Goal: Navigation & Orientation: Find specific page/section

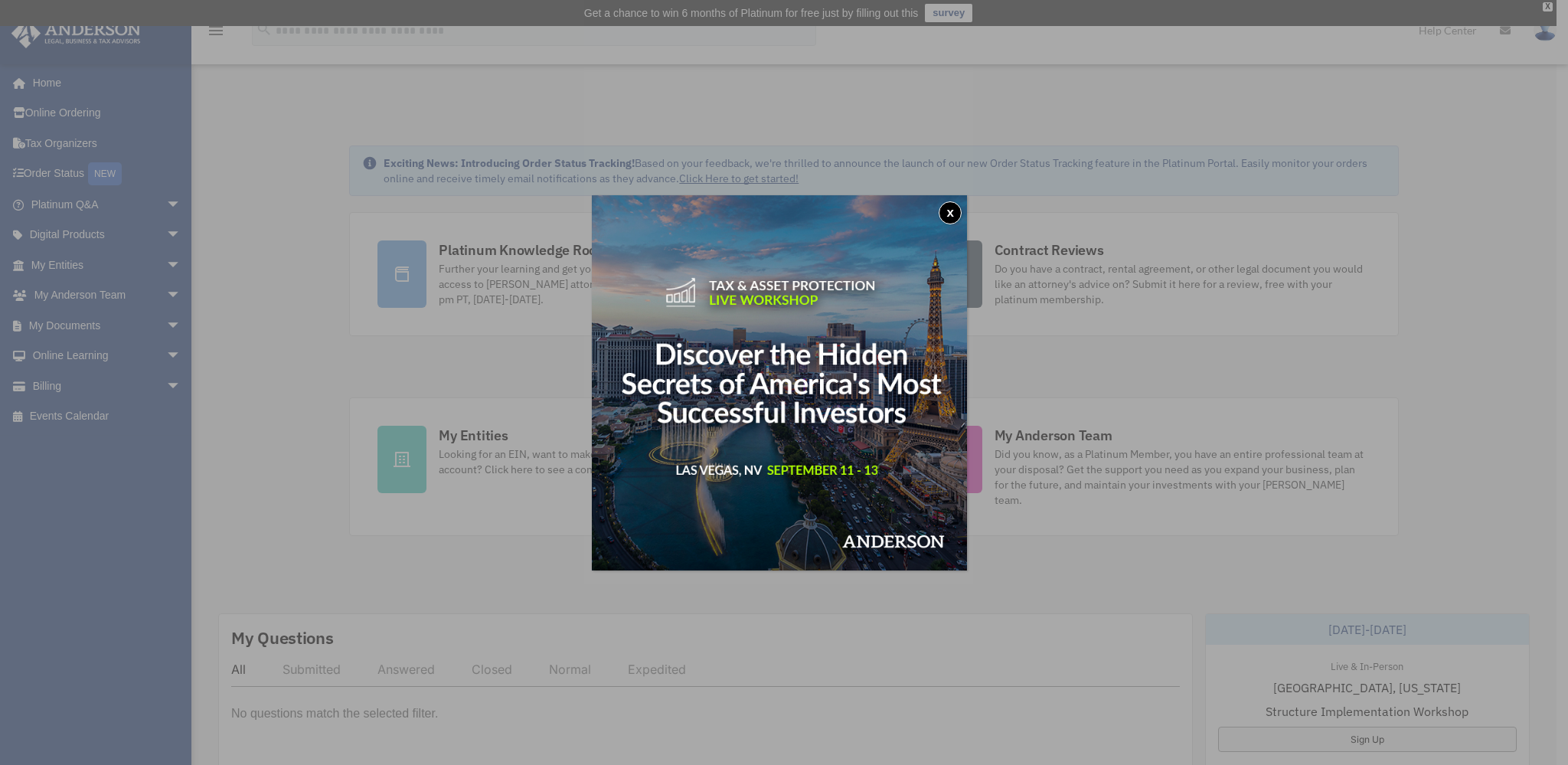
click at [961, 211] on button "x" at bounding box center [949, 212] width 23 height 23
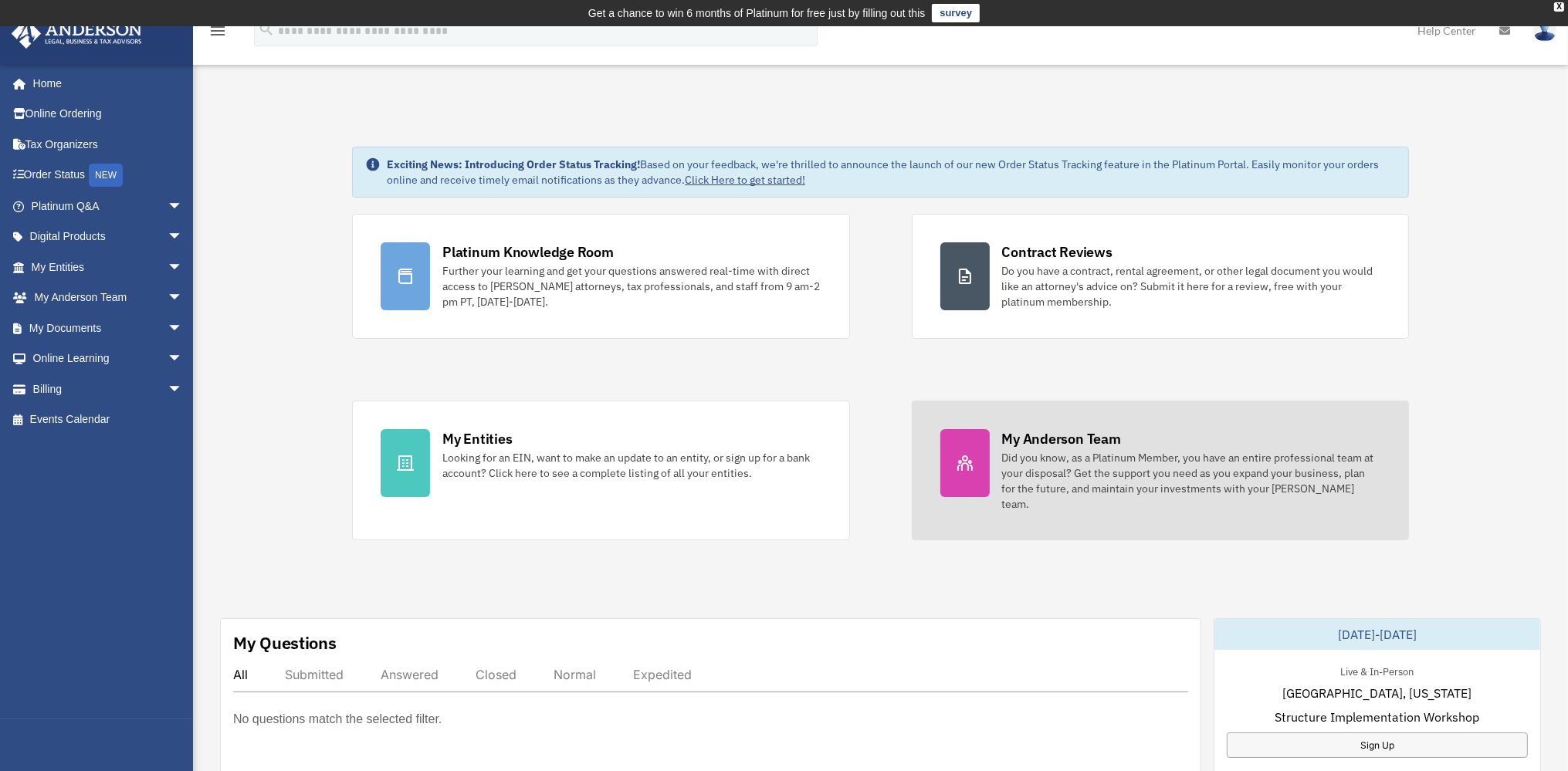
click at [958, 475] on div at bounding box center [965, 463] width 49 height 68
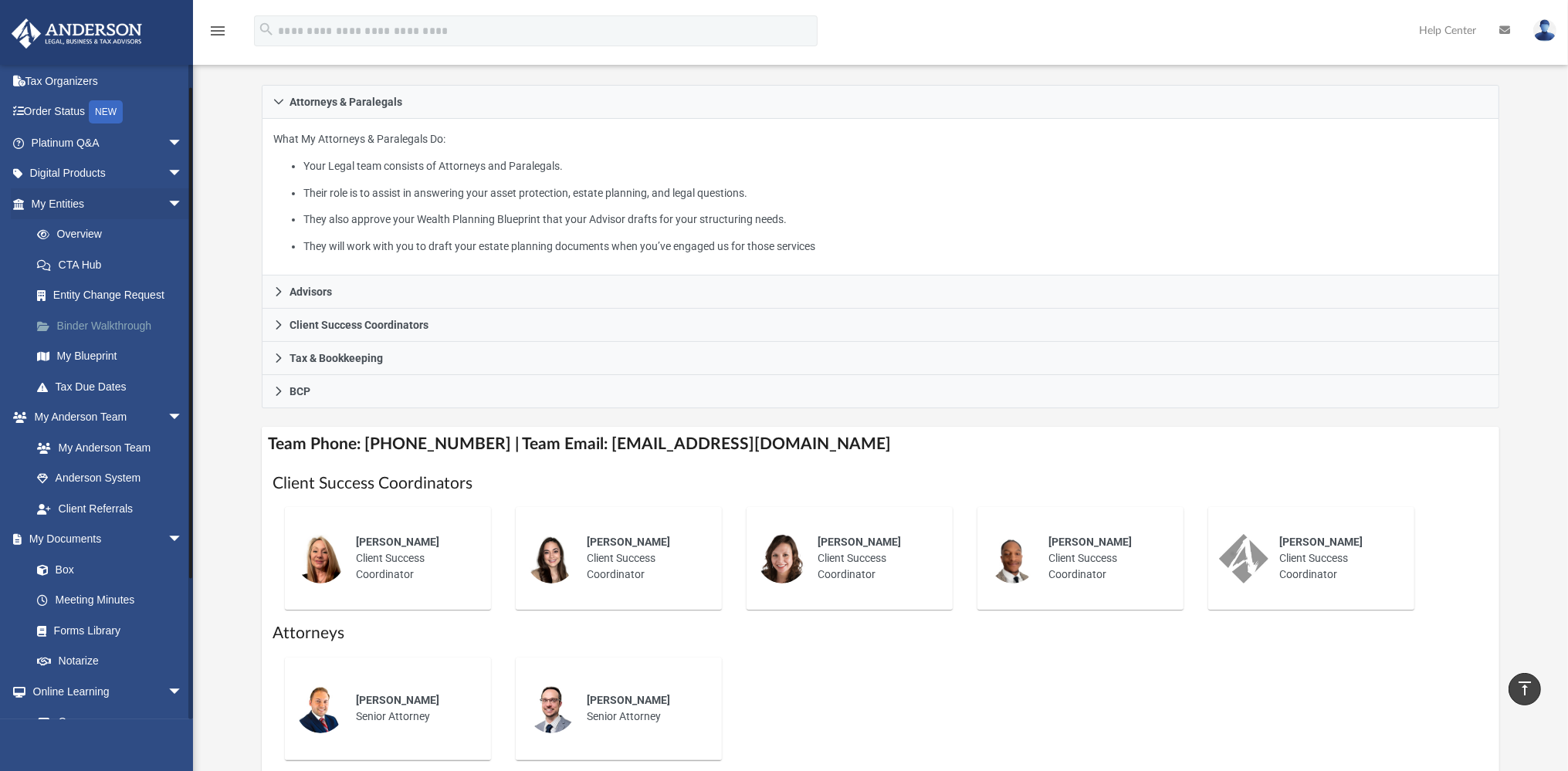
scroll to position [74, 0]
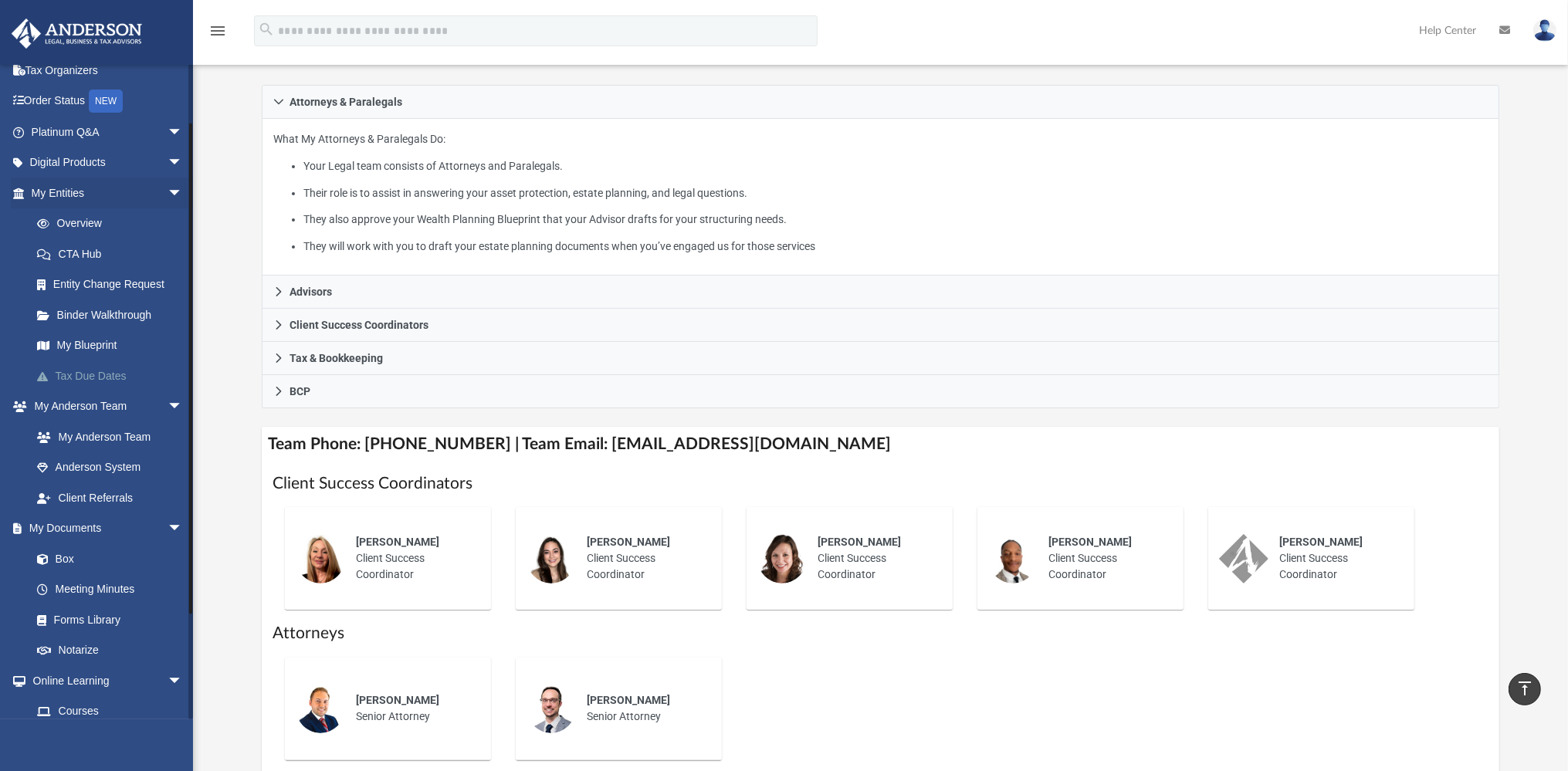
click at [132, 378] on link "Tax Due Dates" at bounding box center [113, 375] width 185 height 31
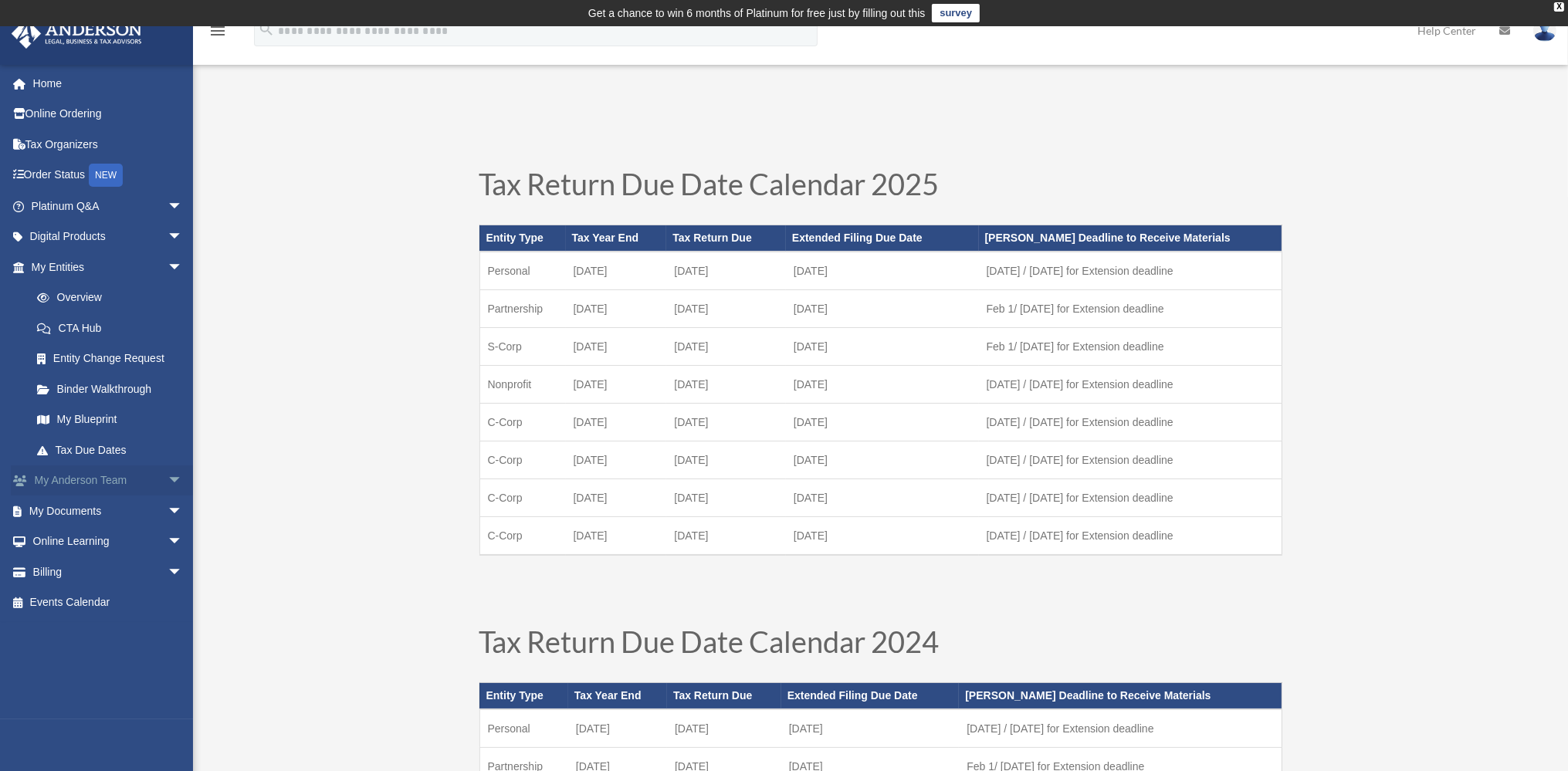
click at [167, 480] on span "arrow_drop_down" at bounding box center [182, 481] width 31 height 32
click at [145, 544] on link "Anderson System" at bounding box center [113, 542] width 185 height 31
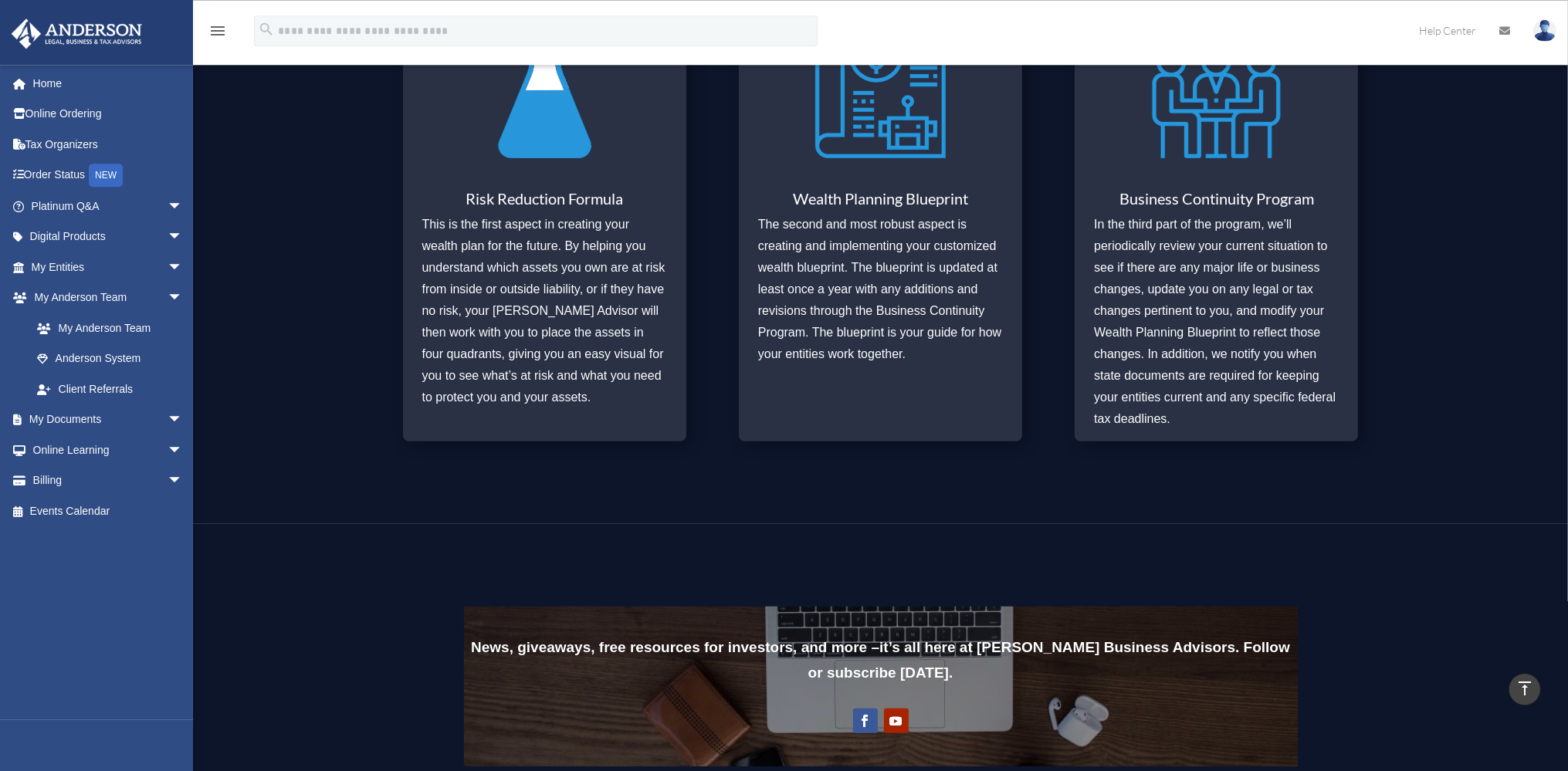
scroll to position [977, 0]
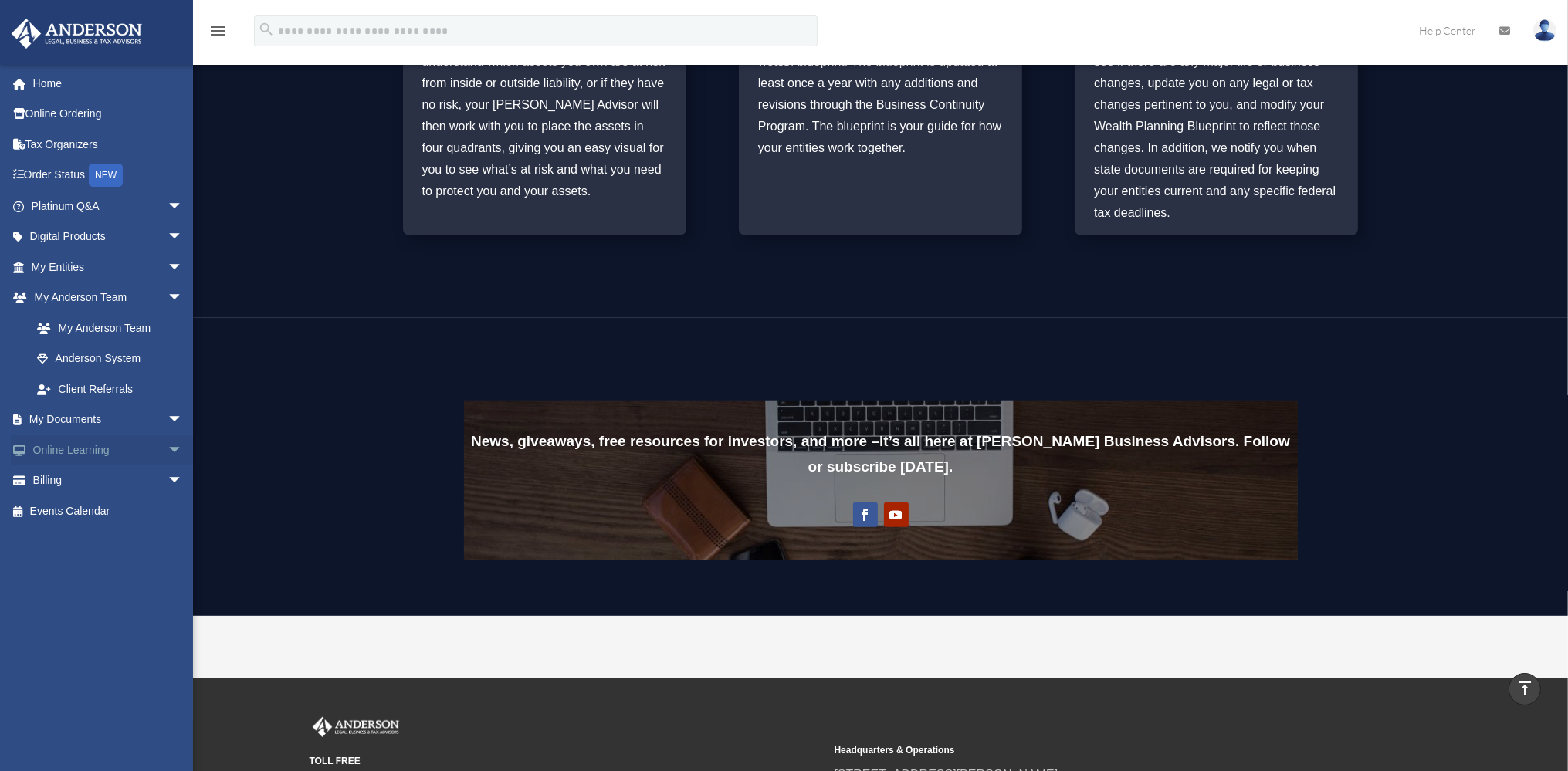
click at [167, 457] on span "arrow_drop_down" at bounding box center [182, 451] width 31 height 32
click at [167, 419] on span "arrow_drop_down" at bounding box center [182, 420] width 31 height 32
click at [130, 653] on link "Resources" at bounding box center [113, 663] width 185 height 31
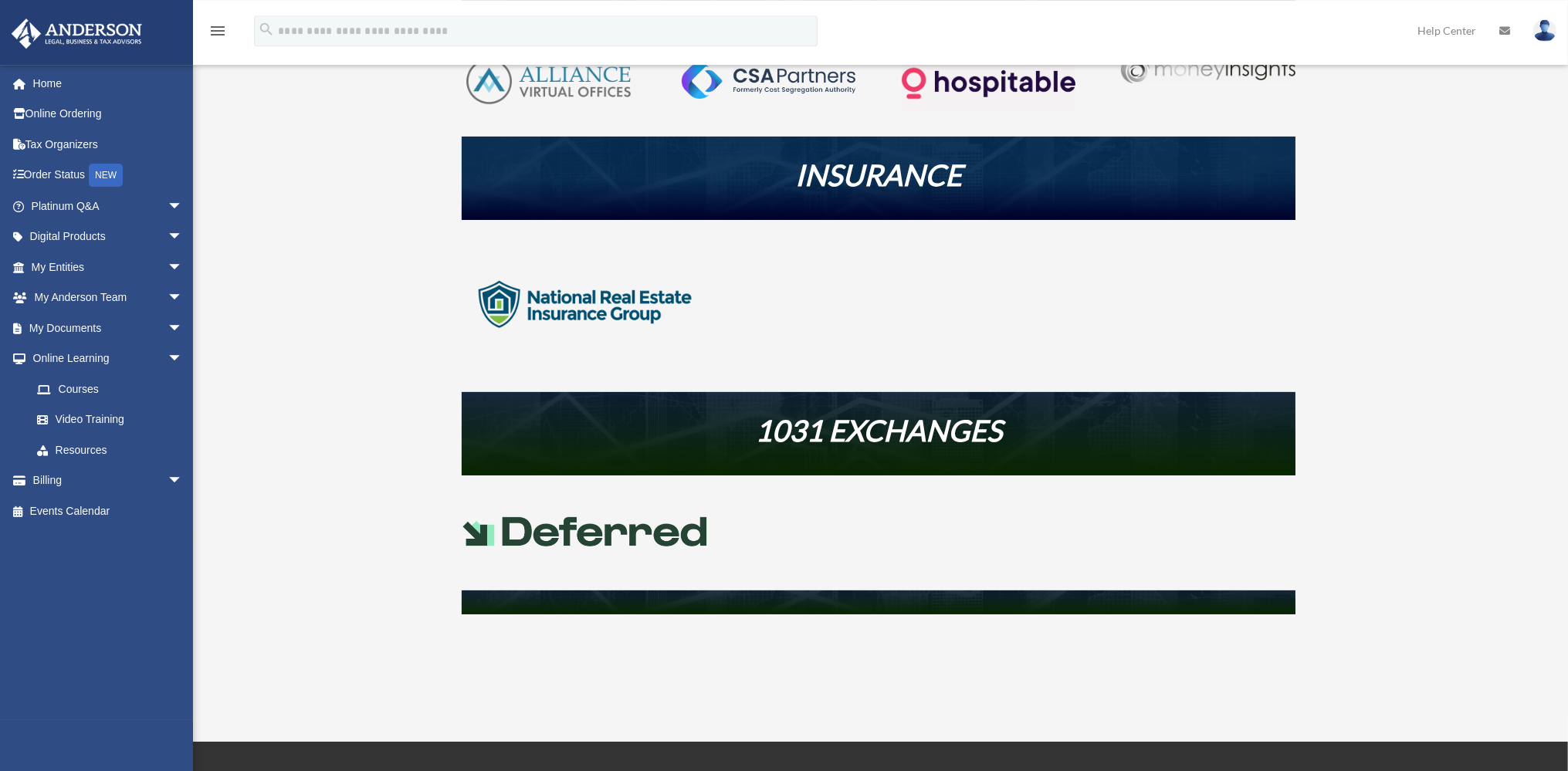
scroll to position [621, 0]
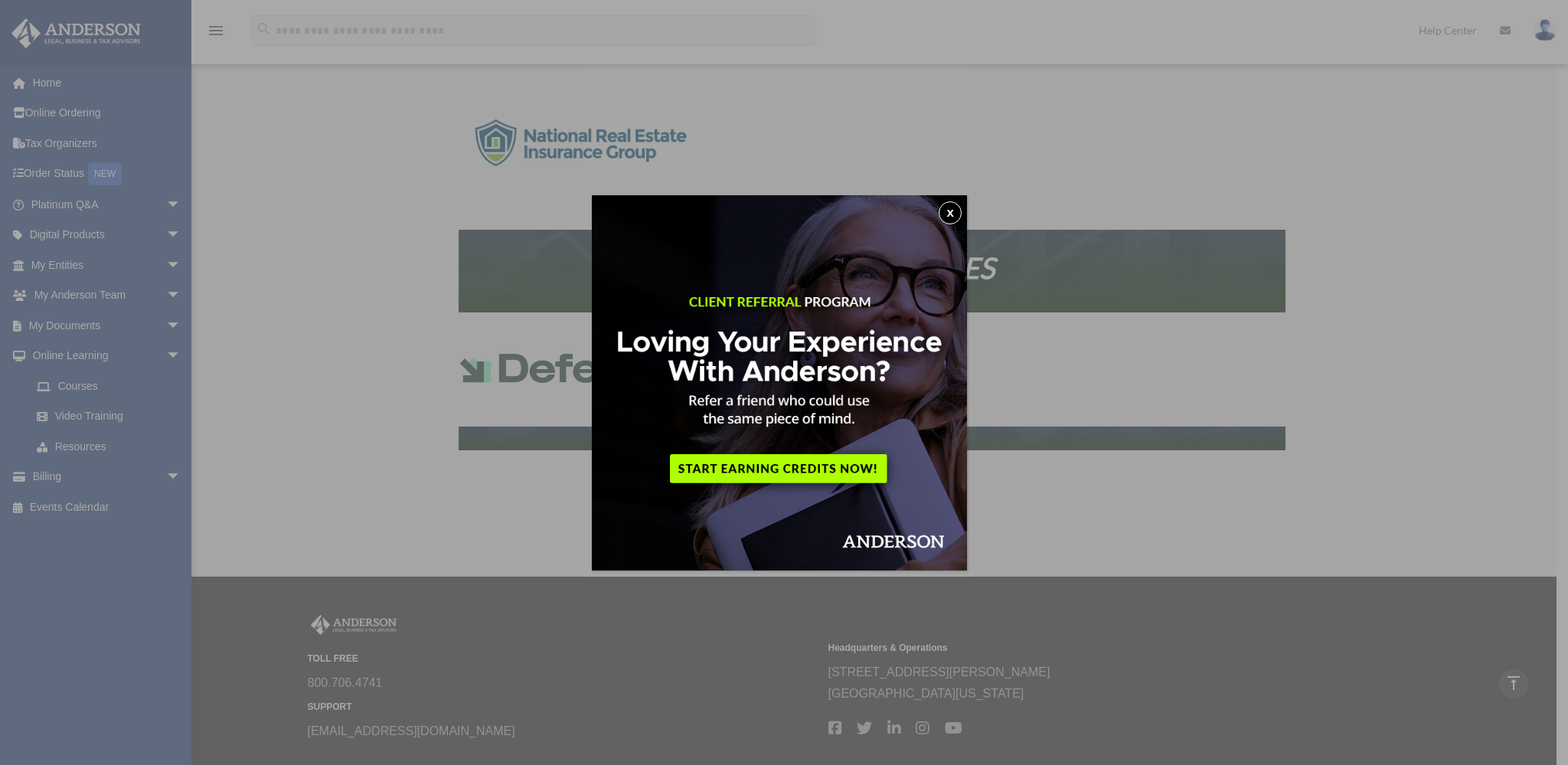
click at [957, 215] on button "x" at bounding box center [949, 212] width 23 height 23
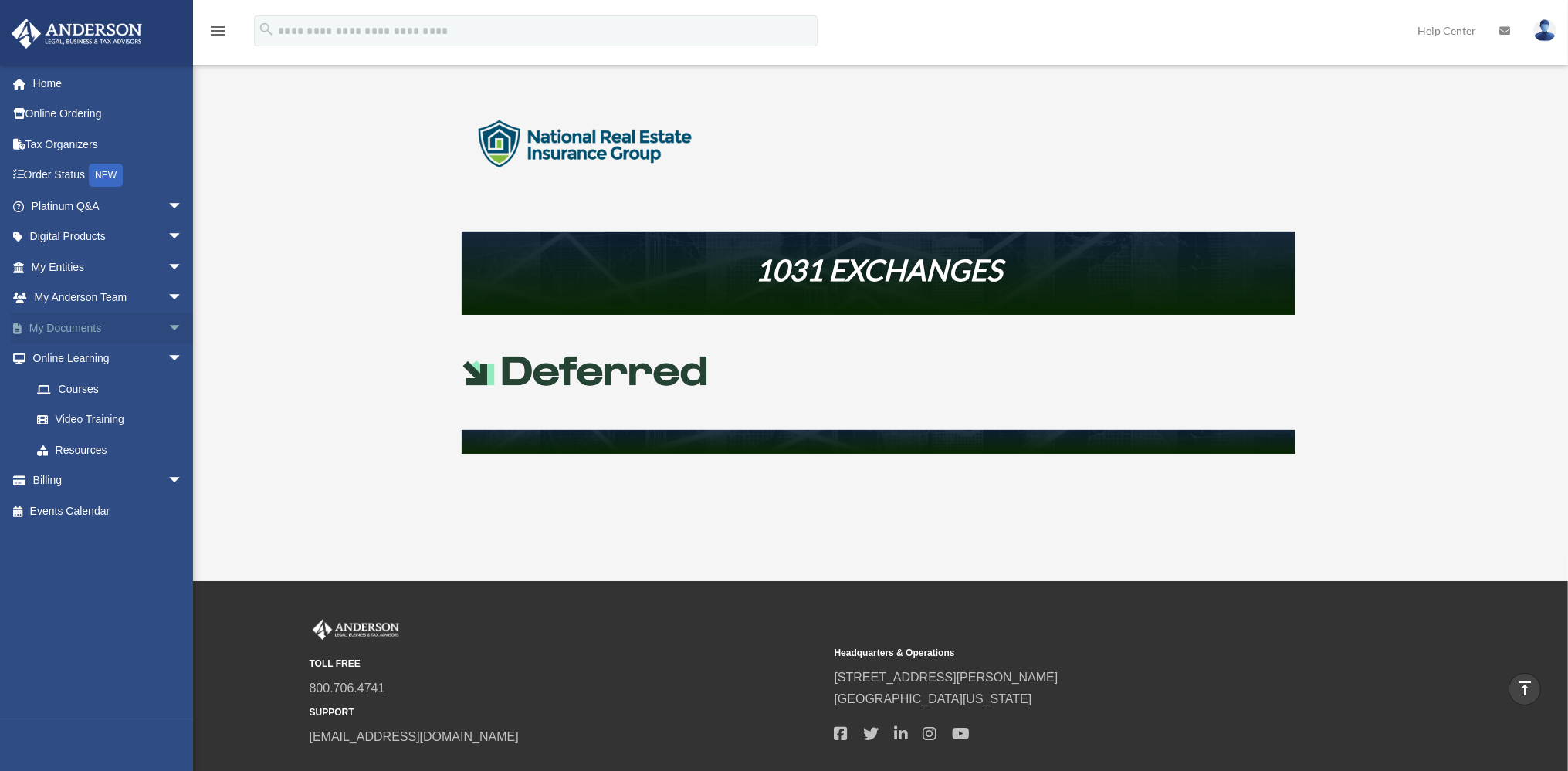
click at [124, 331] on link "My Documents arrow_drop_down" at bounding box center [109, 327] width 195 height 31
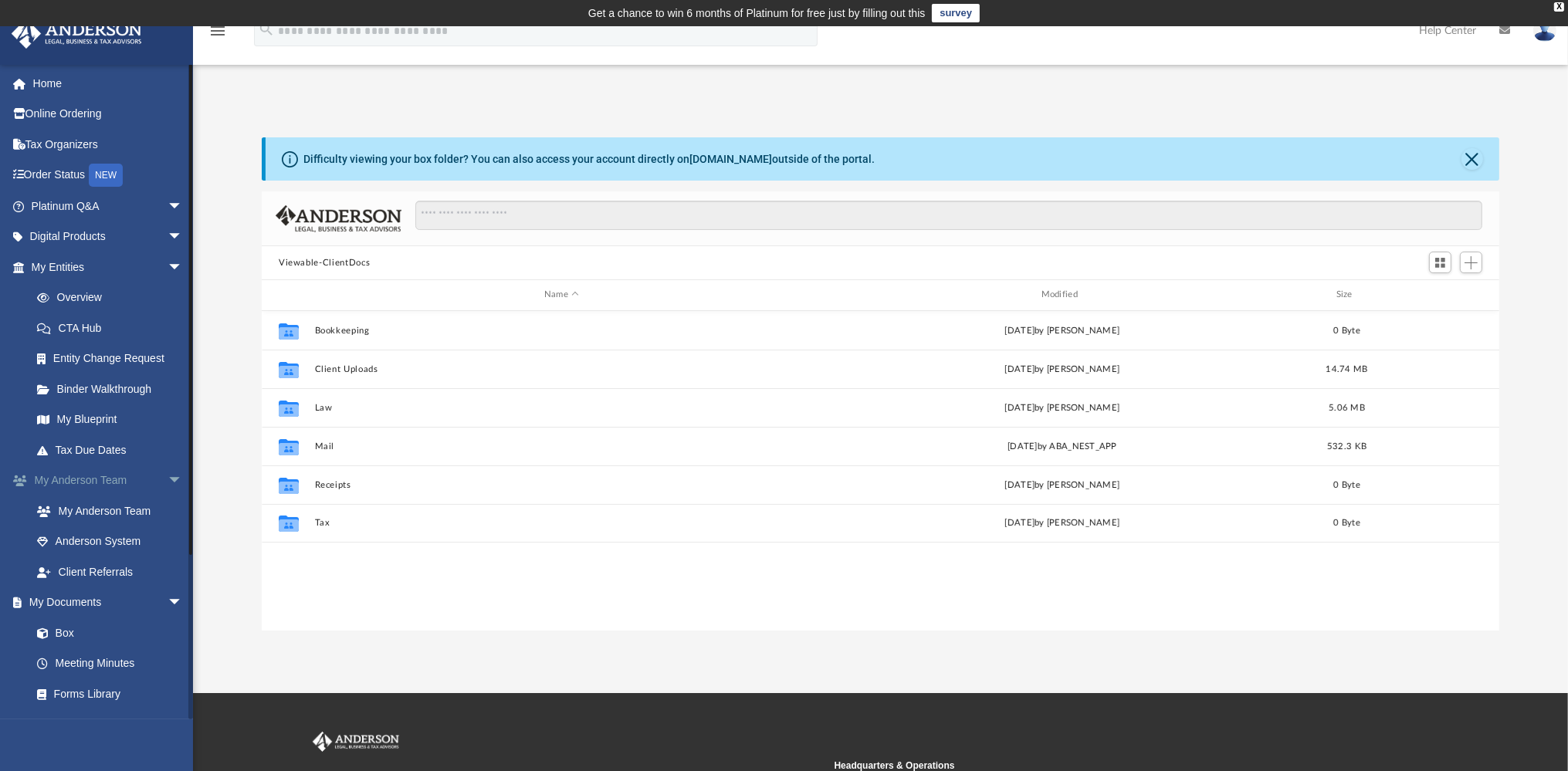
scroll to position [337, 1224]
click at [169, 206] on span "arrow_drop_down" at bounding box center [182, 206] width 31 height 32
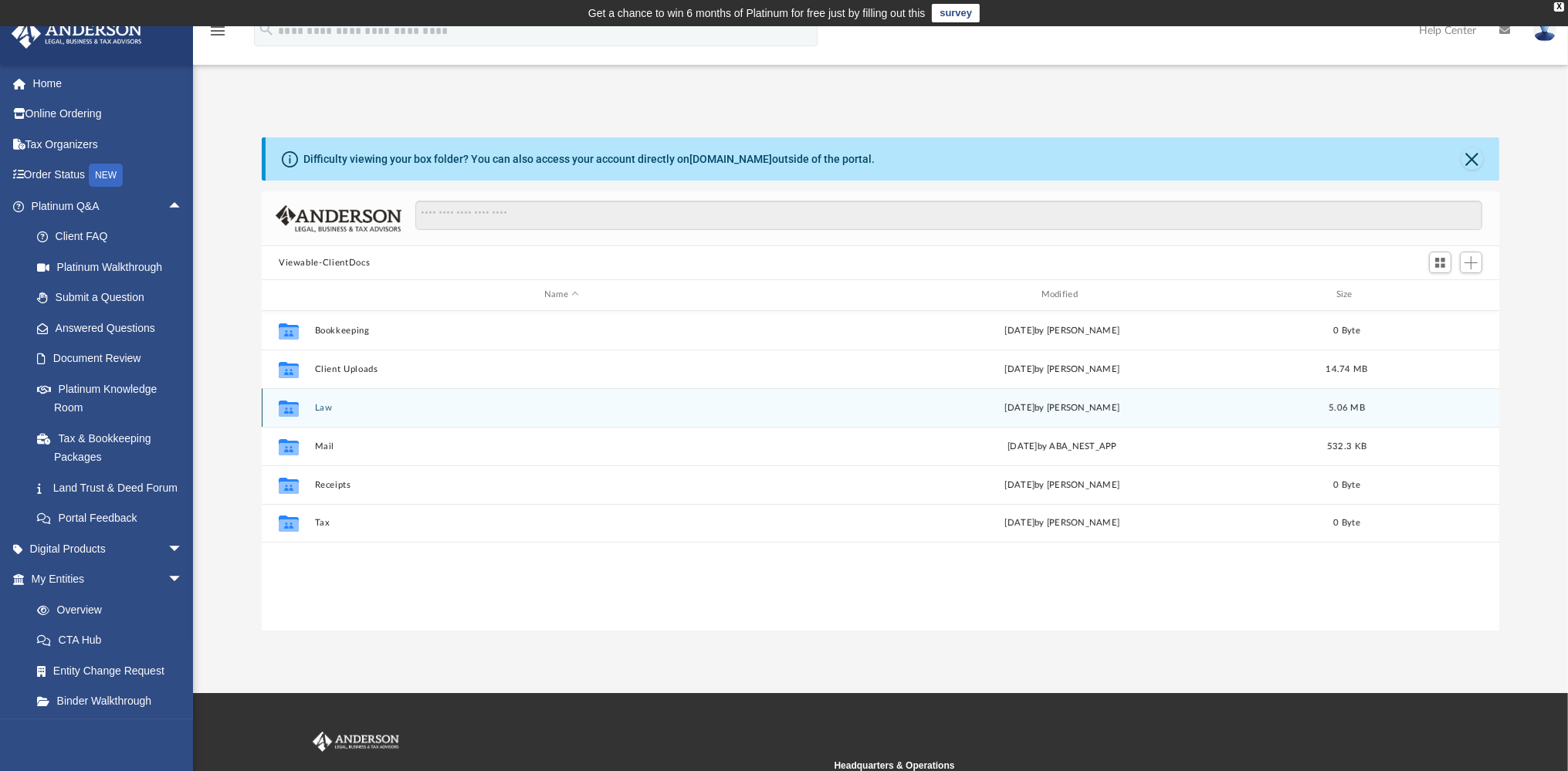
click at [322, 406] on button "Law" at bounding box center [562, 408] width 494 height 10
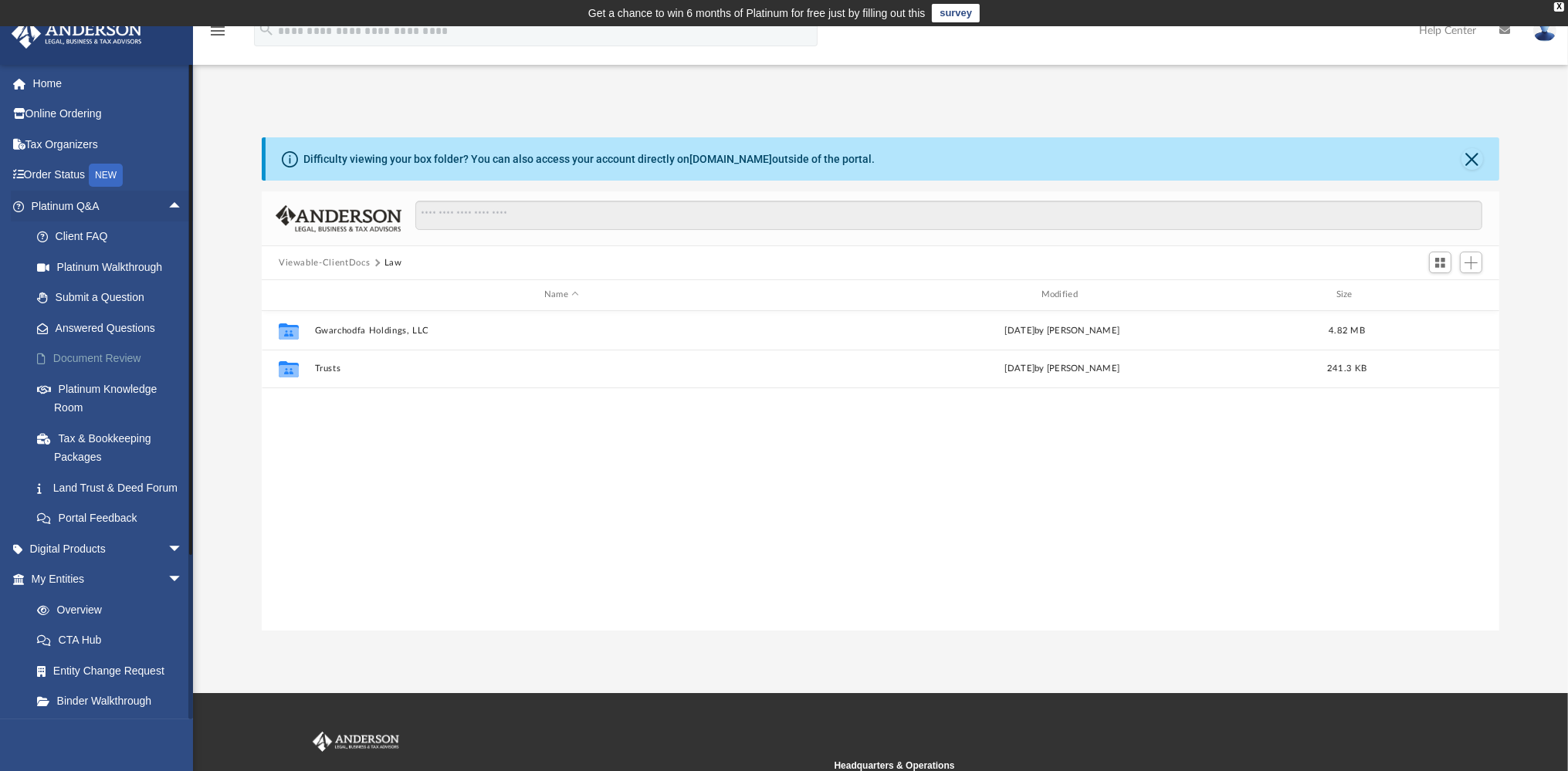
click at [112, 365] on link "Document Review" at bounding box center [113, 359] width 185 height 31
